Goal: Task Accomplishment & Management: Manage account settings

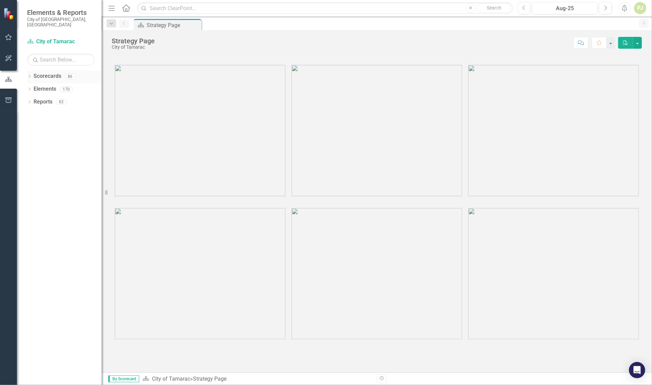
click at [29, 74] on div "Dropdown" at bounding box center [29, 77] width 5 height 6
click at [30, 101] on icon "Dropdown" at bounding box center [29, 103] width 5 height 4
click at [34, 87] on icon at bounding box center [33, 88] width 2 height 3
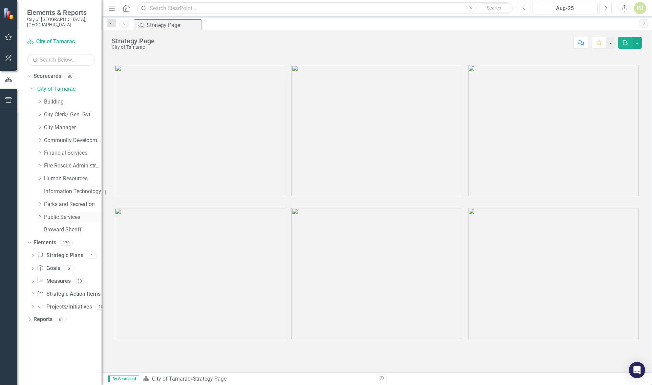
click at [39, 215] on icon "Dropdown" at bounding box center [39, 217] width 5 height 4
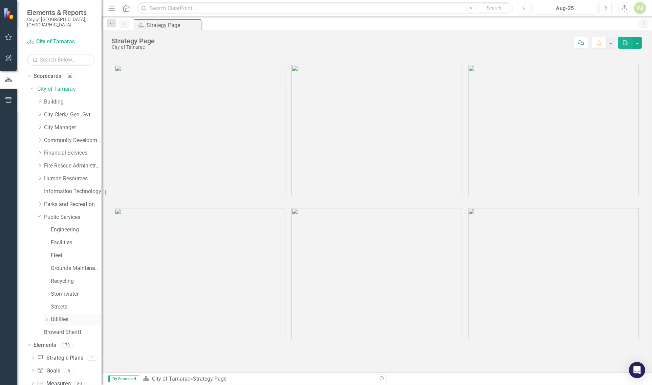
click at [47, 314] on div "Dropdown Utilities" at bounding box center [73, 319] width 58 height 11
click at [49, 317] on div "Dropdown" at bounding box center [46, 320] width 5 height 6
click at [53, 343] on icon "Dropdown" at bounding box center [53, 345] width 5 height 4
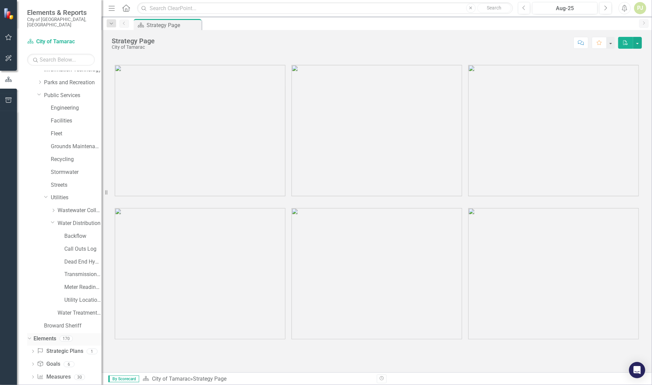
scroll to position [127, 0]
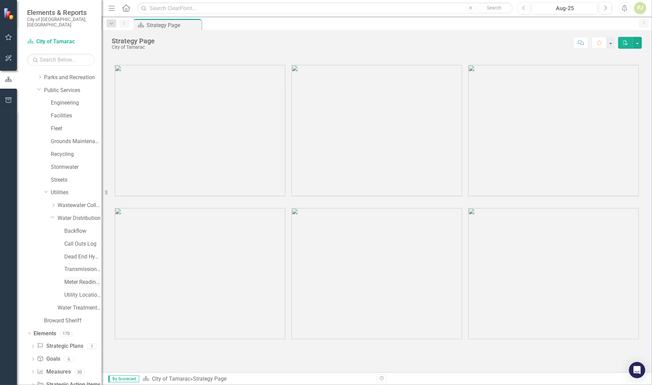
click at [68, 279] on link "Meter Reading ([PERSON_NAME])" at bounding box center [82, 283] width 37 height 8
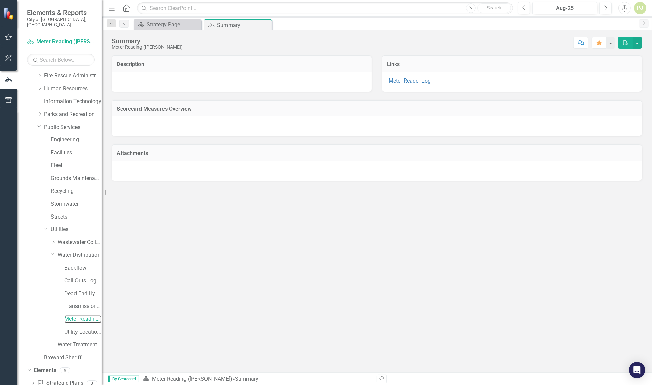
scroll to position [127, 0]
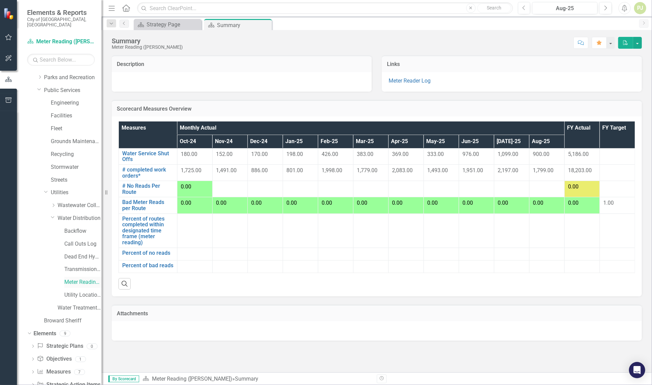
click at [82, 279] on link "Meter Reading ([PERSON_NAME])" at bounding box center [82, 283] width 37 height 8
click at [152, 185] on link "# No Reads Per Route" at bounding box center [147, 189] width 51 height 12
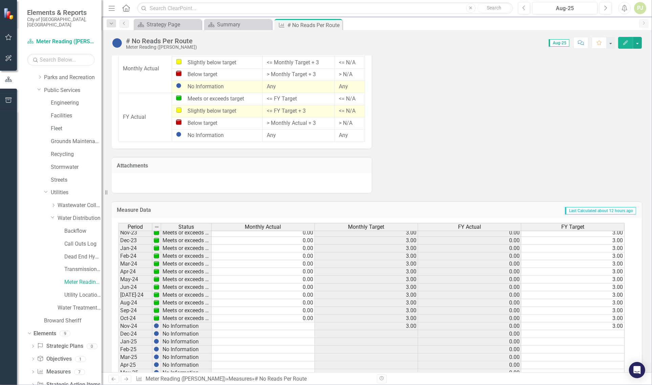
scroll to position [212, 0]
click at [304, 287] on tbody "Feb-23 Meets or exceeds target 0.00 3.00 0.00 3.00 Mar-23 Meets or exceeds targ…" at bounding box center [371, 276] width 506 height 265
click at [261, 287] on td "0.00" at bounding box center [263, 289] width 103 height 8
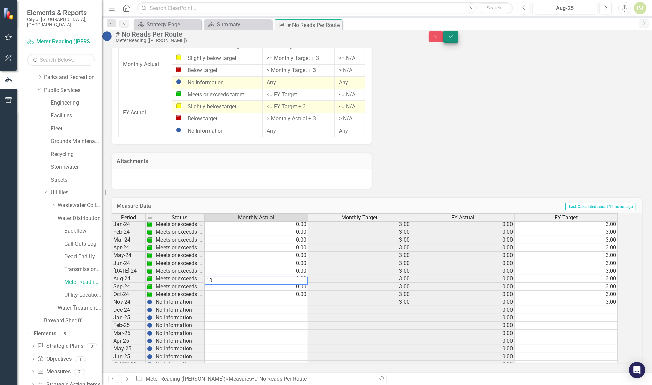
type textarea "10"
click at [458, 43] on button "Save" at bounding box center [450, 37] width 15 height 12
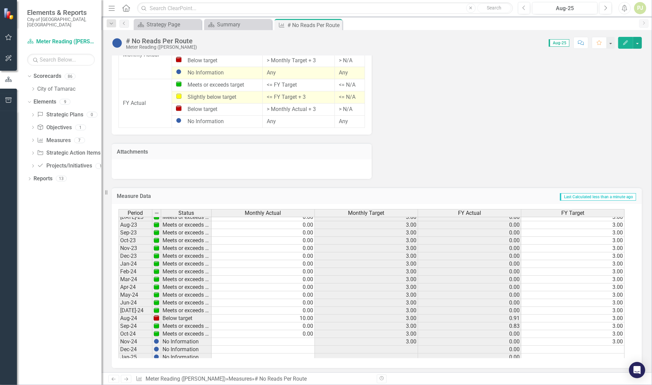
scroll to position [0, 0]
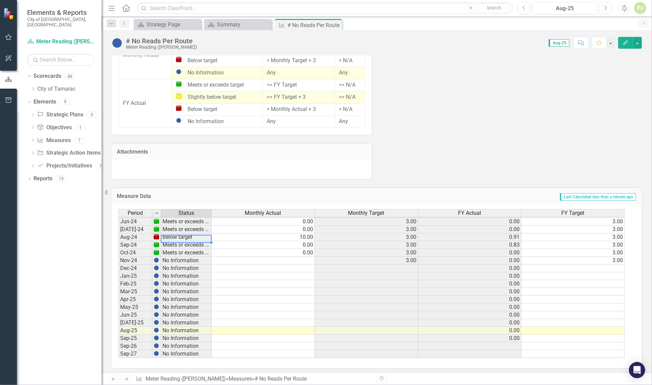
click at [173, 239] on tbody "May-23 Meets or exceeds target Jun-23 Meets or exceeds target [DATE]-23 Meets o…" at bounding box center [164, 237] width 93 height 242
click at [173, 237] on td "Below target" at bounding box center [186, 238] width 50 height 8
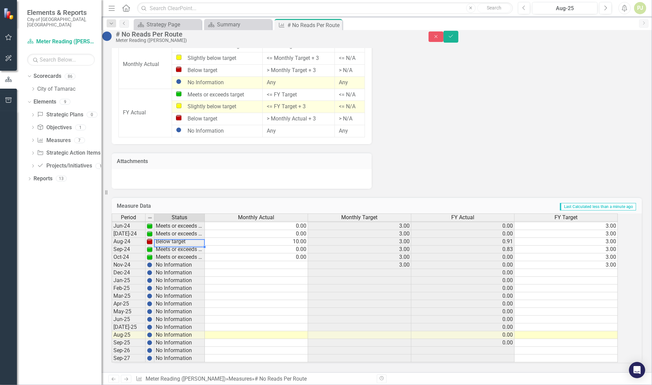
click at [152, 239] on img at bounding box center [149, 241] width 5 height 5
click at [174, 238] on td "Below target" at bounding box center [179, 242] width 50 height 8
click at [175, 238] on td "Below target" at bounding box center [179, 242] width 50 height 8
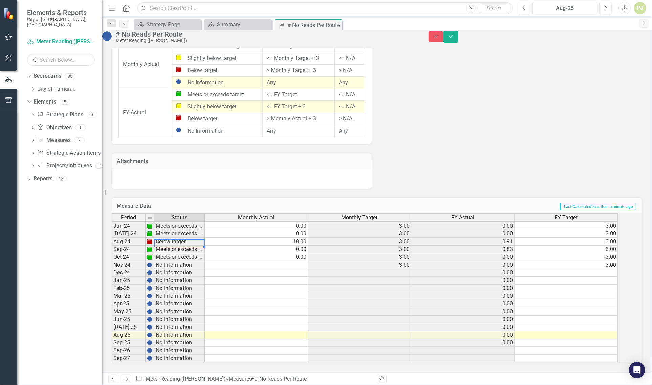
click at [176, 238] on td "Below target" at bounding box center [179, 242] width 50 height 8
click at [245, 246] on td "0.00" at bounding box center [256, 250] width 103 height 8
click at [197, 238] on td "Below target" at bounding box center [179, 242] width 50 height 8
click at [192, 239] on td "Below target" at bounding box center [179, 242] width 50 height 8
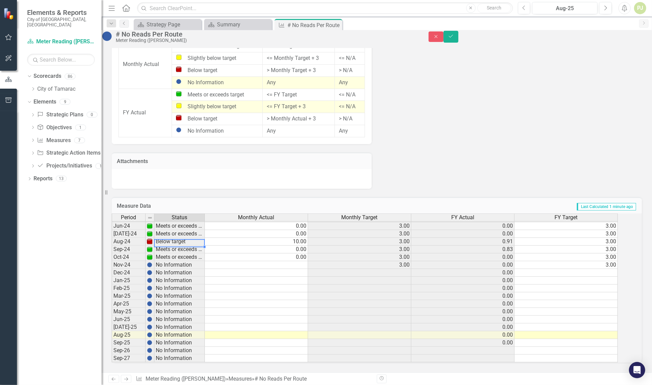
click at [192, 239] on td "Below target" at bounding box center [179, 242] width 50 height 8
click at [454, 39] on icon "Save" at bounding box center [451, 36] width 6 height 5
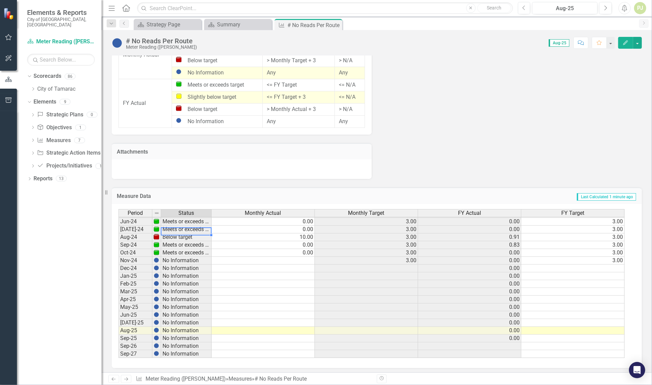
click at [178, 228] on td "Meets or exceeds target" at bounding box center [186, 230] width 50 height 8
click at [175, 238] on td "Below target" at bounding box center [186, 238] width 50 height 8
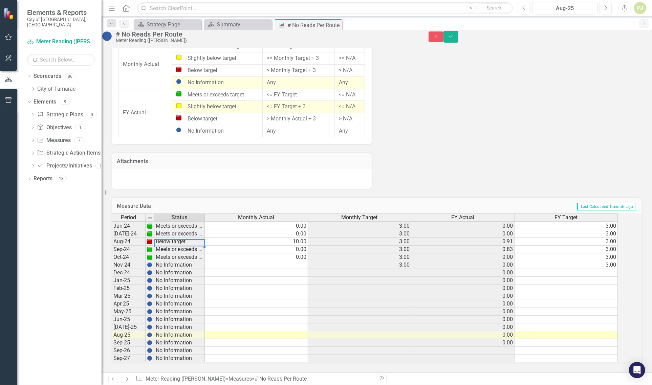
click at [184, 246] on td "Meets or exceeds target" at bounding box center [179, 250] width 50 height 8
click at [184, 238] on td "Below target" at bounding box center [179, 242] width 50 height 8
click at [185, 238] on td "Below target" at bounding box center [179, 242] width 50 height 8
click at [187, 231] on td "Meets or exceeds target" at bounding box center [179, 234] width 50 height 8
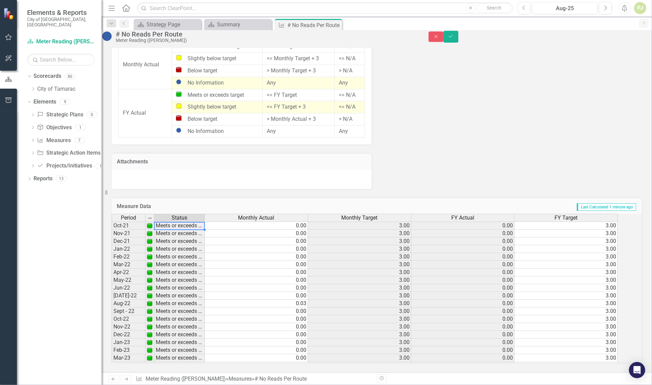
click at [180, 222] on td "Meets or exceeds target" at bounding box center [179, 226] width 50 height 8
click at [152, 223] on img at bounding box center [149, 225] width 5 height 5
click at [453, 38] on icon "submit" at bounding box center [451, 36] width 4 height 3
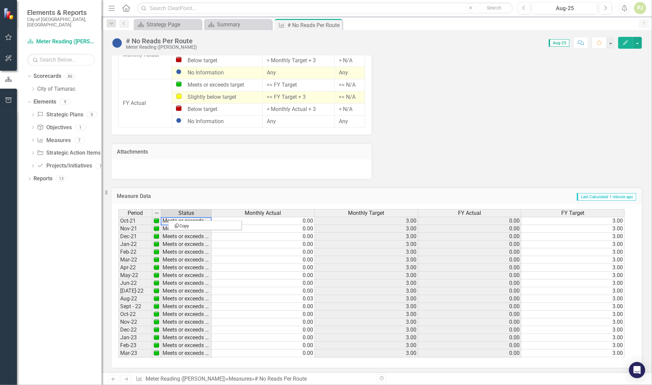
click at [153, 219] on td at bounding box center [156, 221] width 9 height 8
click at [182, 211] on span "Status" at bounding box center [186, 213] width 16 height 6
click at [187, 317] on td "Below target" at bounding box center [186, 317] width 50 height 8
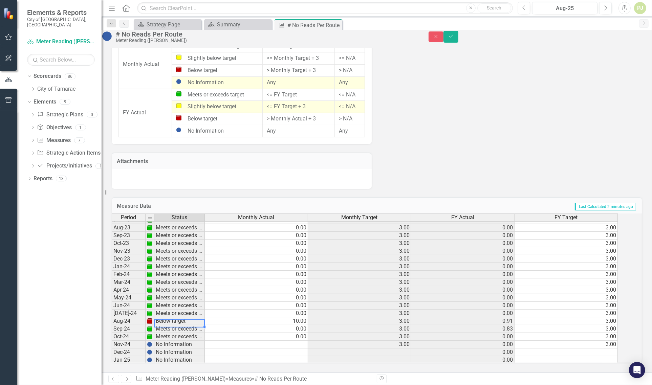
click at [166, 317] on td "Below target" at bounding box center [179, 321] width 50 height 8
click at [31, 74] on div "Dropdown" at bounding box center [28, 76] width 6 height 5
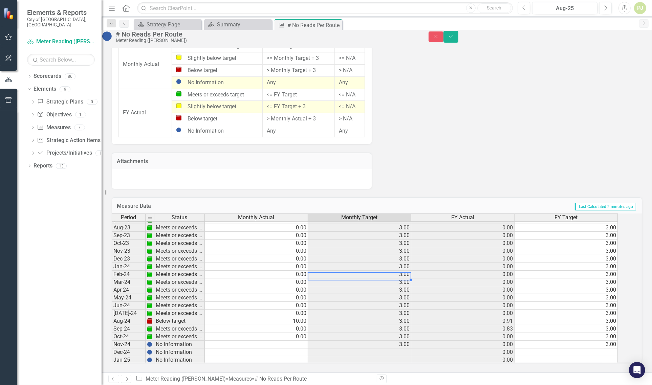
click at [368, 271] on td "3.00" at bounding box center [359, 275] width 103 height 8
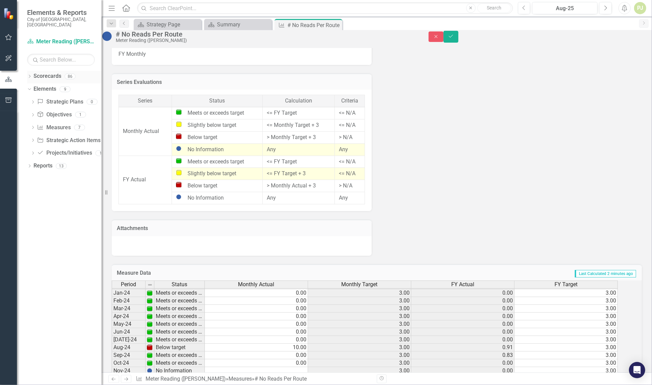
click at [47, 72] on link "Scorecards" at bounding box center [48, 76] width 28 height 8
